Goal: Information Seeking & Learning: Learn about a topic

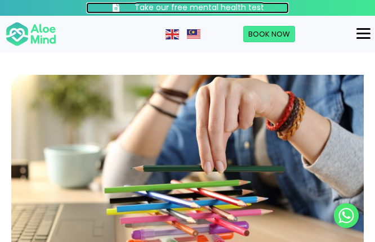
click at [202, 3] on h3 "Take our free mental health test" at bounding box center [200, 7] width 130 height 11
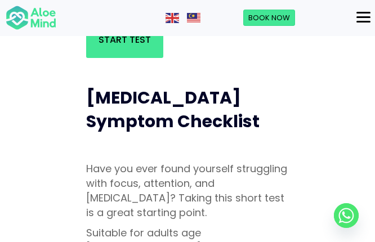
scroll to position [469, 0]
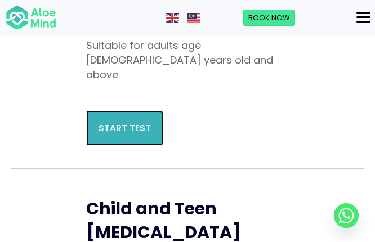
click at [152, 110] on link "Start Test" at bounding box center [124, 127] width 77 height 35
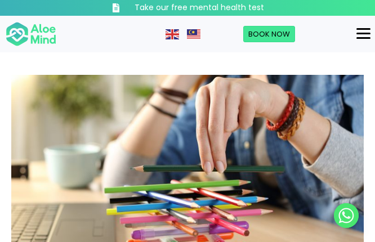
click at [361, 30] on div "Menu" at bounding box center [364, 34] width 14 height 10
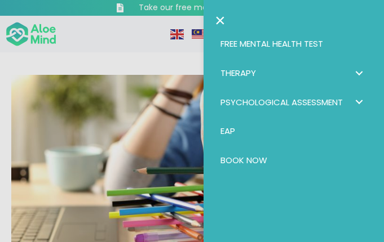
click at [290, 36] on link "Free Mental Health Test" at bounding box center [294, 43] width 158 height 29
